Goal: Information Seeking & Learning: Learn about a topic

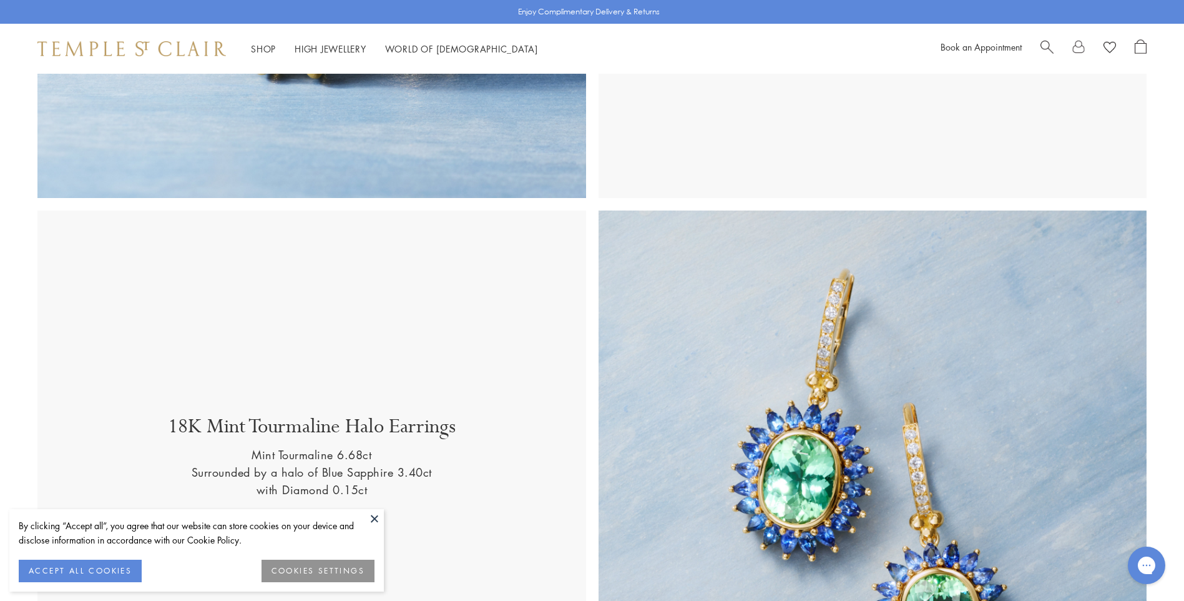
scroll to position [562, 0]
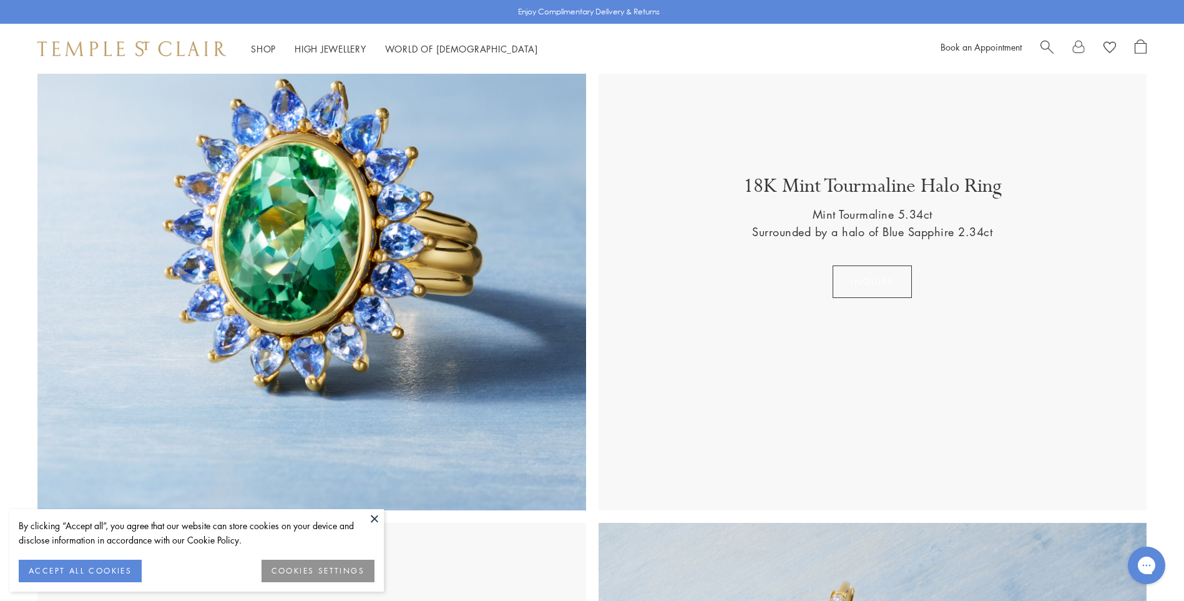
click at [885, 280] on button "Inquire" at bounding box center [872, 281] width 79 height 32
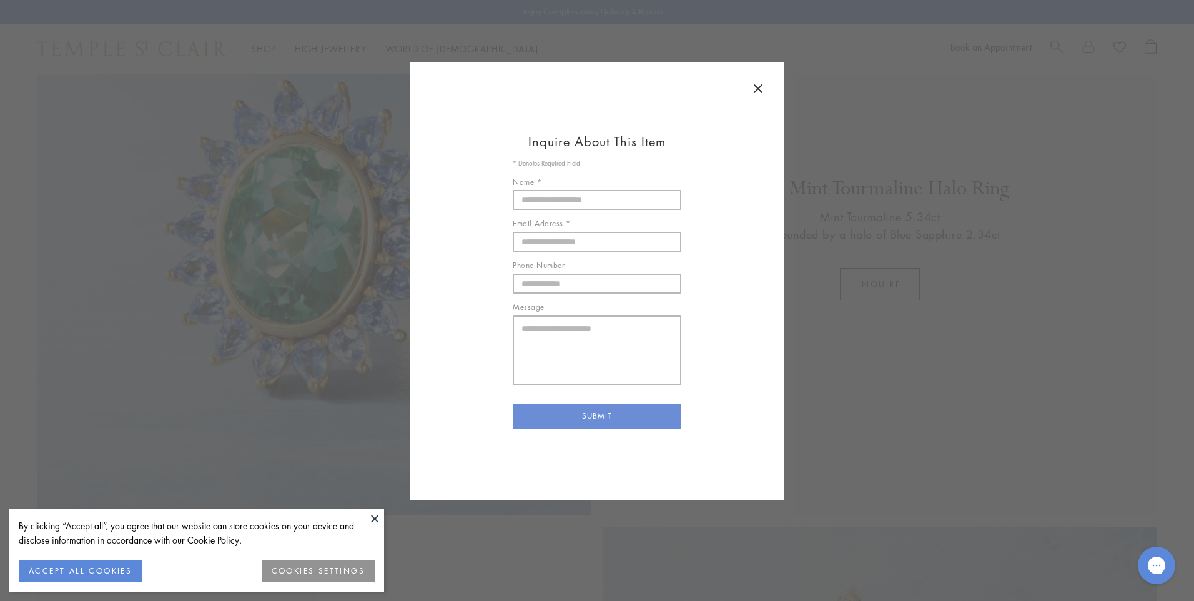
click at [762, 86] on icon at bounding box center [757, 88] width 15 height 15
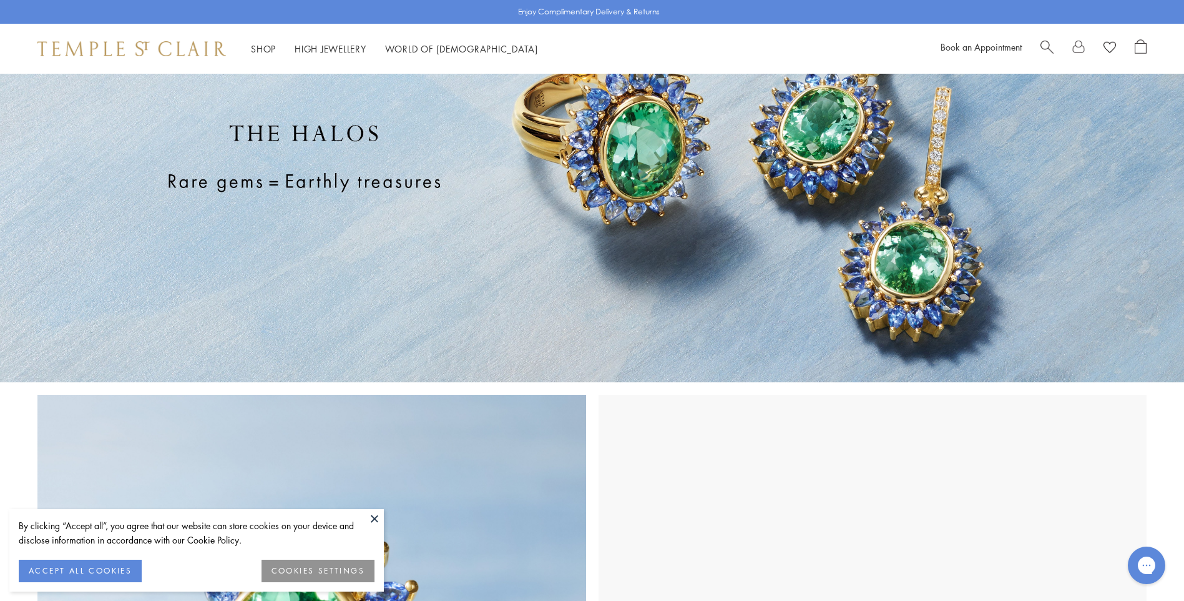
scroll to position [125, 0]
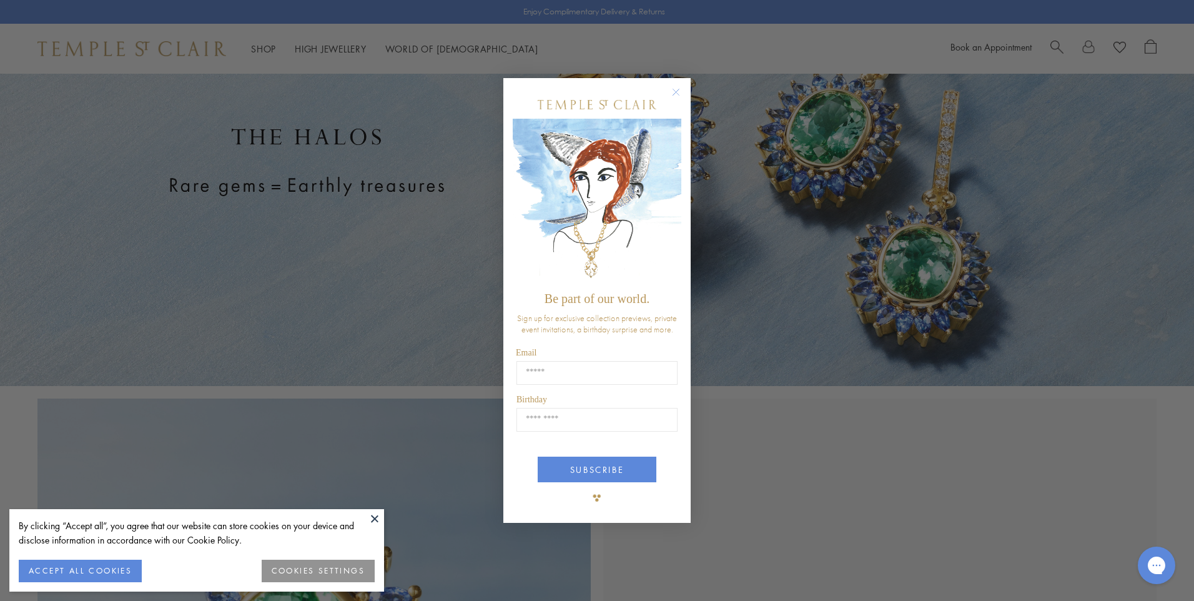
drag, startPoint x: 670, startPoint y: 82, endPoint x: 670, endPoint y: 91, distance: 8.1
click at [670, 90] on div "Close dialog Be part of our world. Sign up for exclusive collection previews, p…" at bounding box center [596, 300] width 187 height 445
click at [672, 92] on circle "Close dialog" at bounding box center [676, 92] width 15 height 15
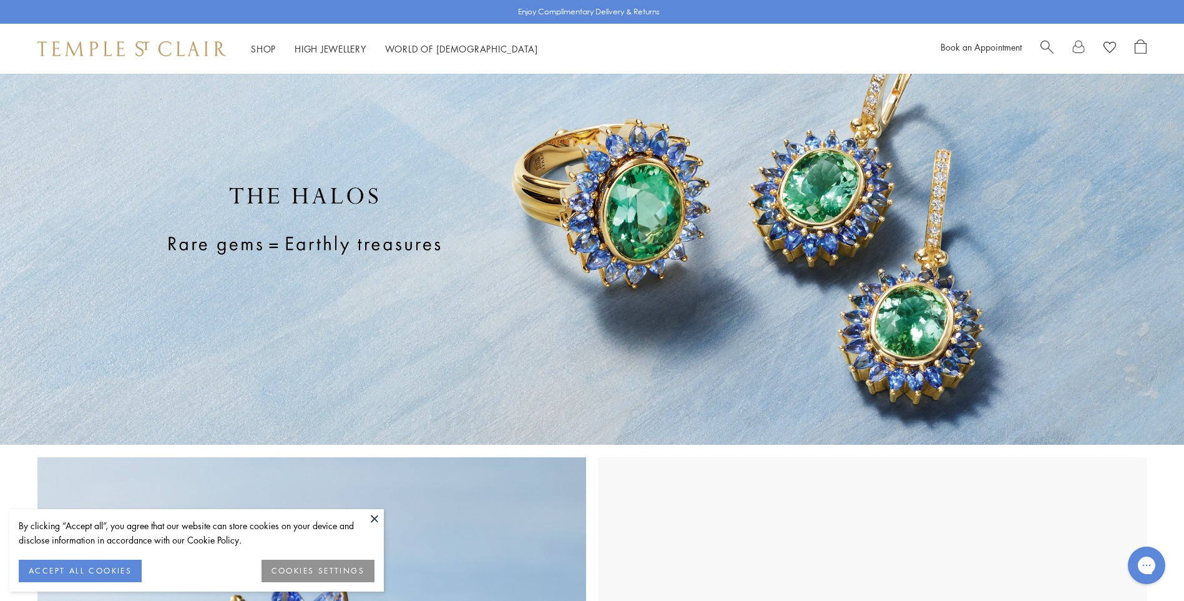
scroll to position [0, 0]
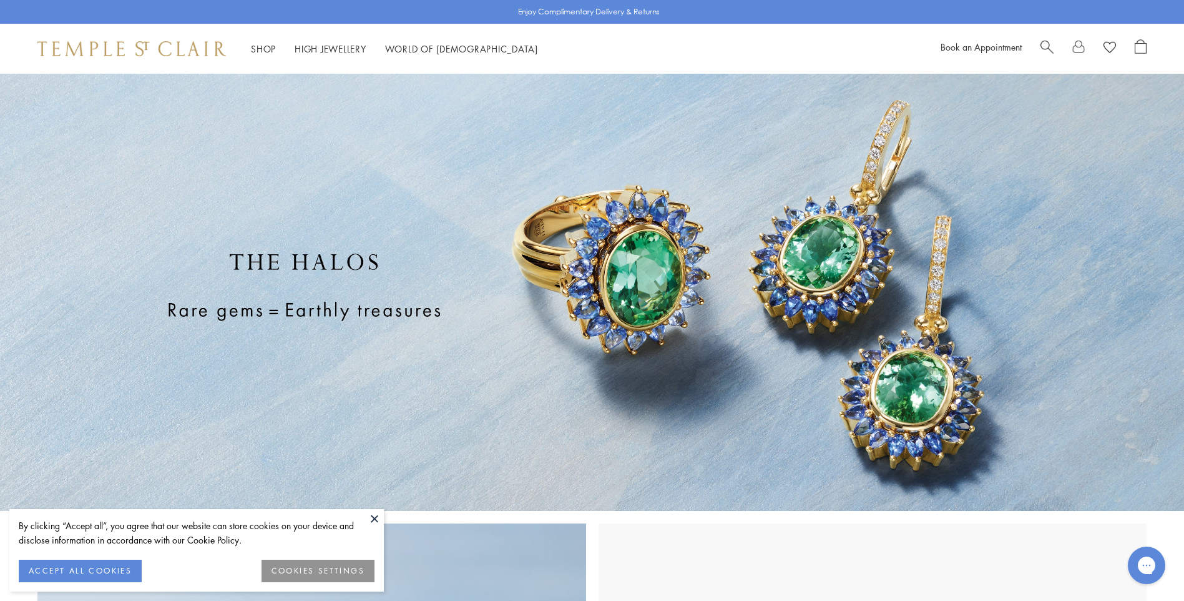
click at [343, 290] on img at bounding box center [592, 292] width 1184 height 437
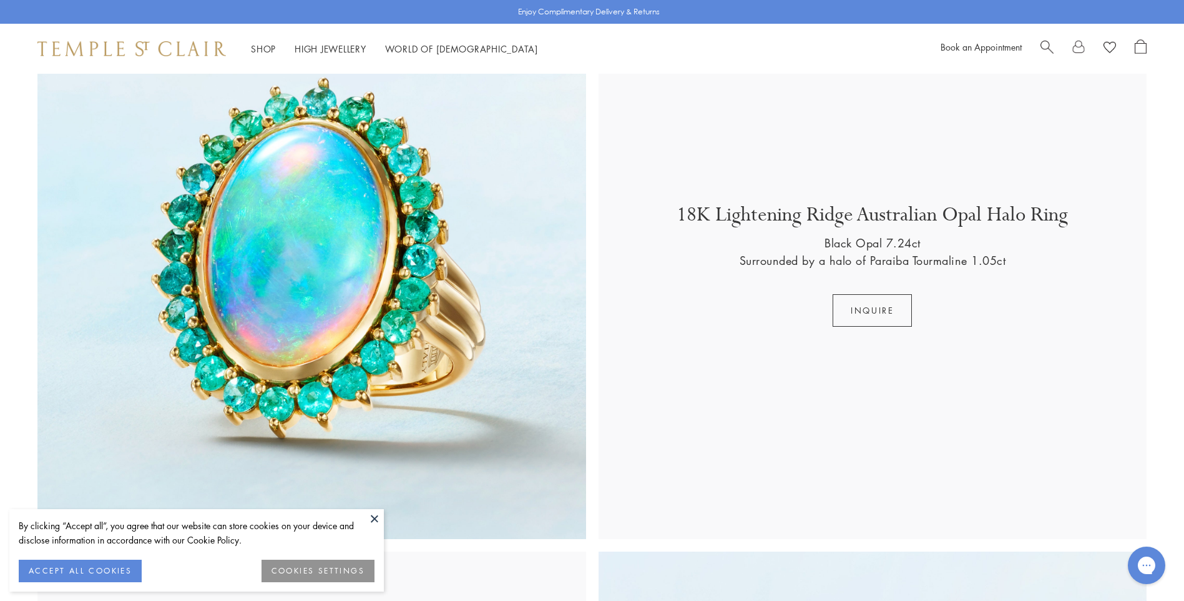
scroll to position [1623, 0]
